Goal: Contribute content: Add original content to the website for others to see

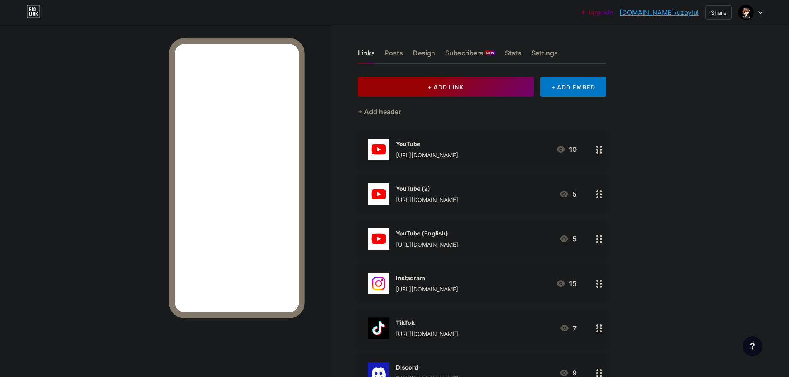
click at [433, 91] on button "+ ADD LINK" at bounding box center [446, 87] width 176 height 20
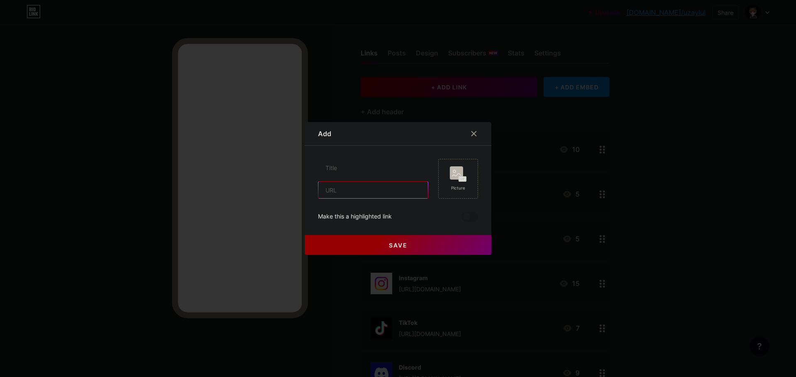
click at [368, 187] on input "text" at bounding box center [372, 190] width 109 height 17
paste input "[URL][DOMAIN_NAME]"
type input "[URL][DOMAIN_NAME]"
click at [360, 169] on input "text" at bounding box center [372, 168] width 109 height 17
type input "YouTube (3)"
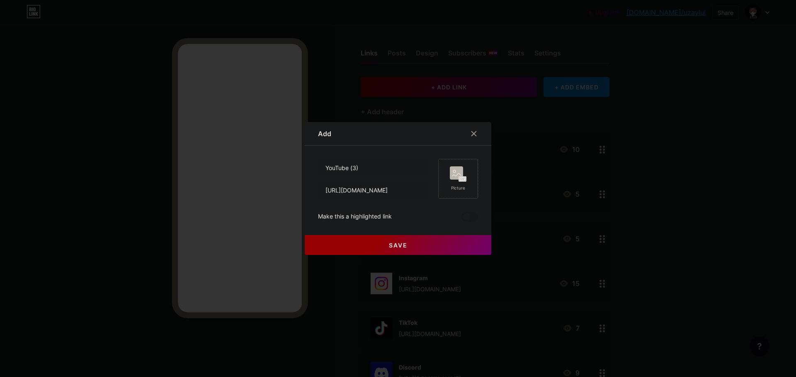
click at [459, 196] on div "Picture" at bounding box center [458, 179] width 40 height 40
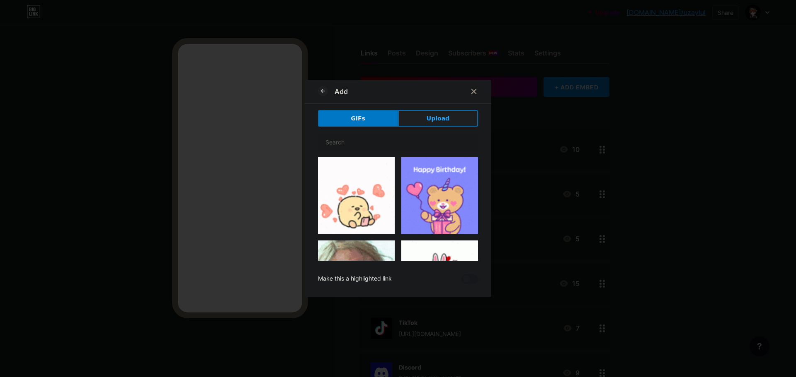
click at [443, 120] on span "Upload" at bounding box center [437, 118] width 23 height 9
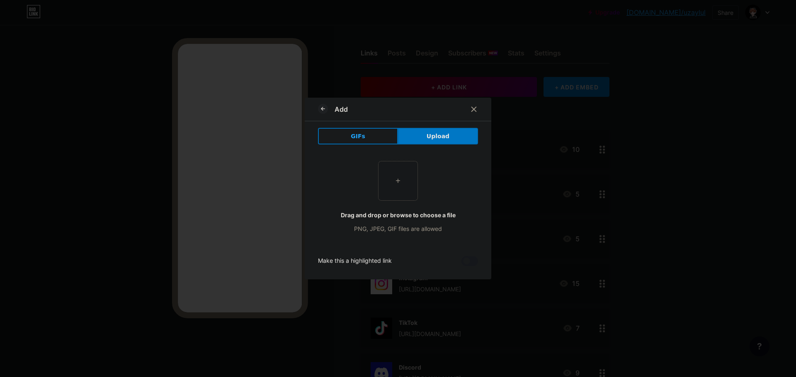
click at [400, 167] on input "file" at bounding box center [397, 181] width 39 height 39
type input "C:\fakepath\YouTube.jpg"
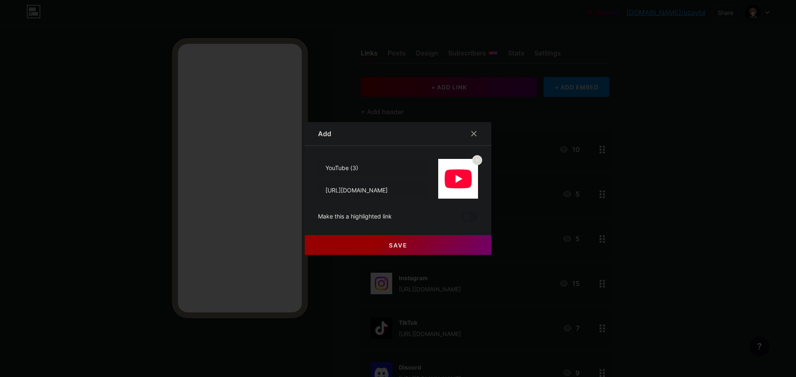
click at [367, 243] on button "Save" at bounding box center [398, 245] width 186 height 20
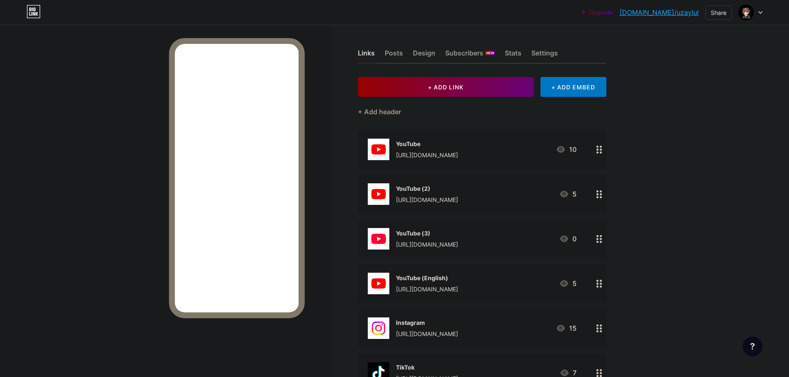
click at [684, 12] on link "[DOMAIN_NAME]/uzaylul" at bounding box center [659, 12] width 79 height 10
